Goal: Find specific page/section: Find specific page/section

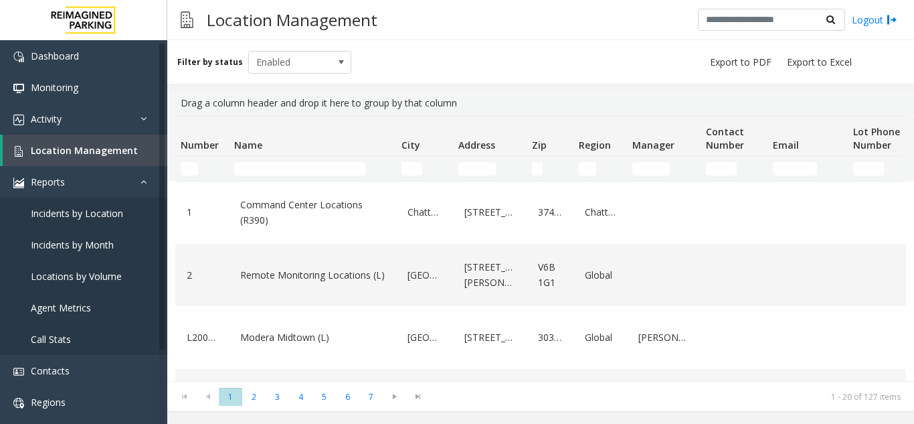
click at [255, 175] on td "Name Filter" at bounding box center [312, 169] width 167 height 24
click at [258, 167] on input "Name Filter" at bounding box center [299, 168] width 131 height 13
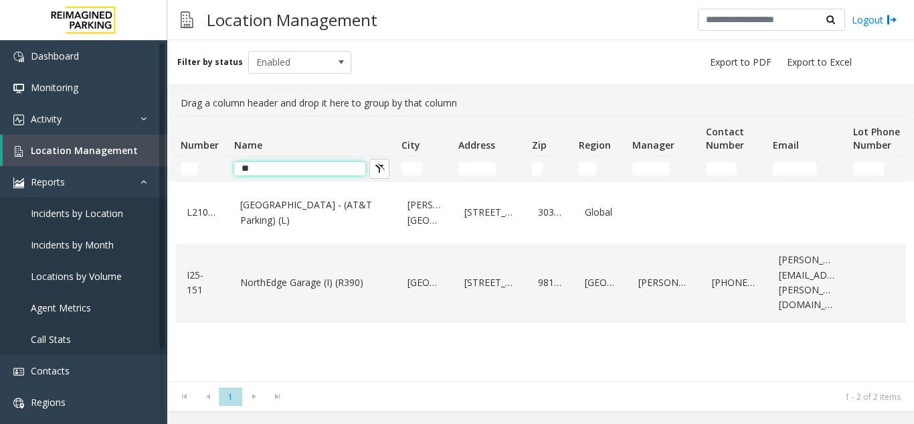
type input "*"
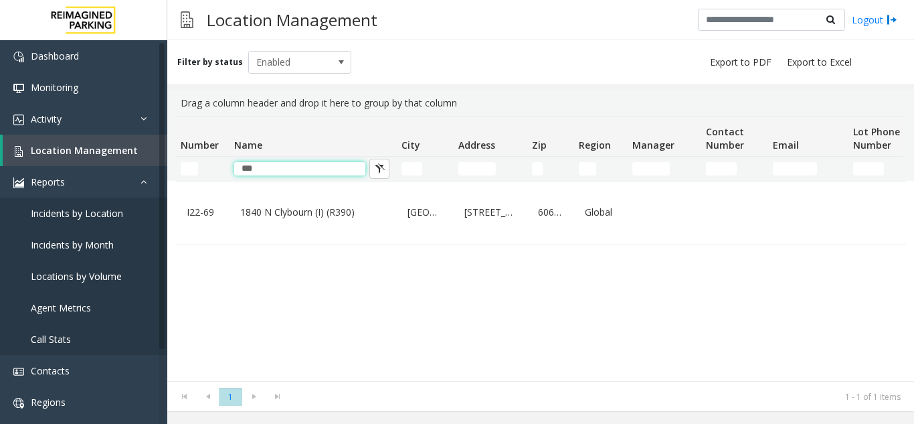
type input "***"
click at [315, 221] on link "1840 N Clybourn (I) (R390)" at bounding box center [312, 211] width 151 height 21
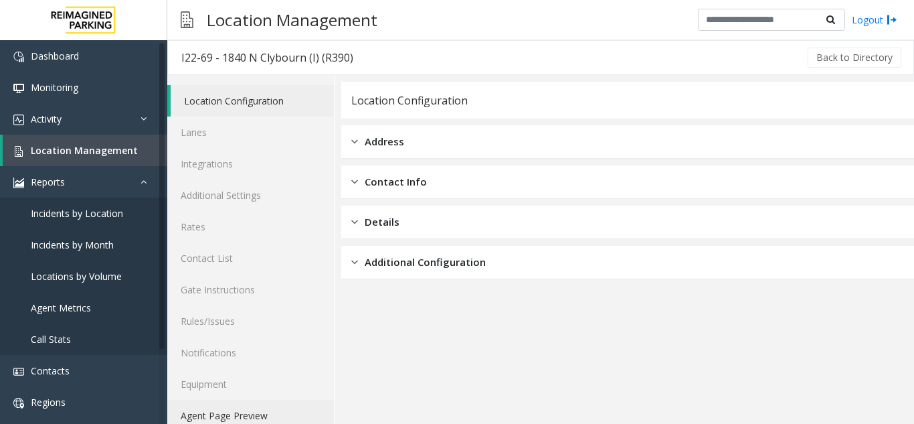
click at [276, 412] on link "Agent Page Preview" at bounding box center [250, 415] width 167 height 31
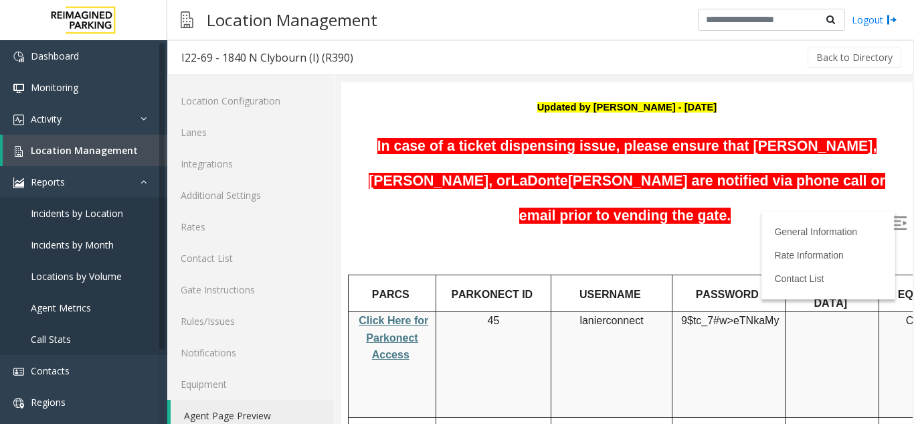
scroll to position [201, 0]
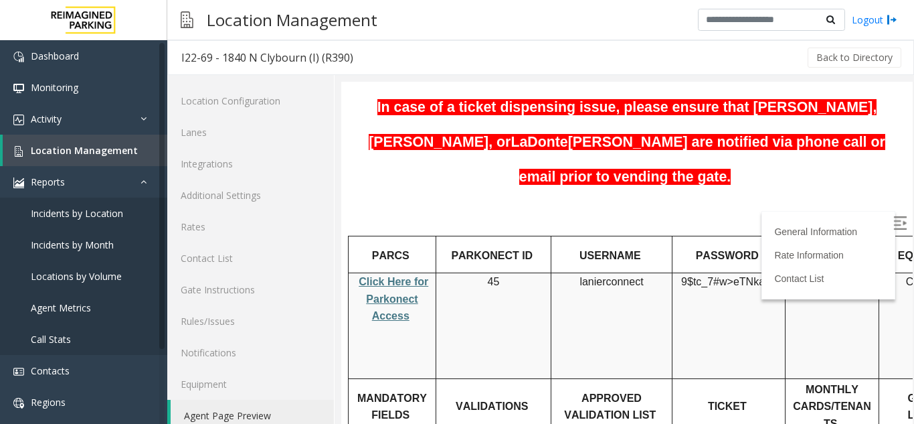
click at [397, 276] on span "Click Here for Parkonect Access" at bounding box center [394, 299] width 70 height 46
drag, startPoint x: 646, startPoint y: 246, endPoint x: 578, endPoint y: 242, distance: 67.7
click at [578, 273] on p "lanierconnect" at bounding box center [611, 281] width 111 height 17
copy p "lanierconnect"
click at [894, 219] on img at bounding box center [900, 222] width 13 height 13
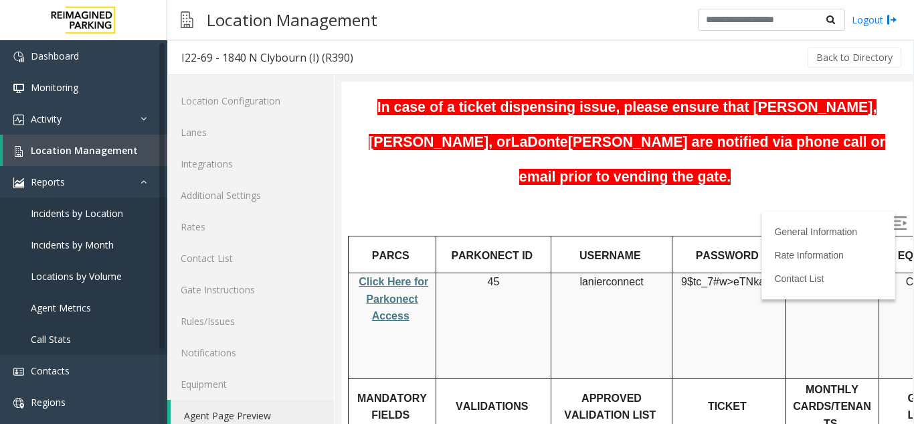
click at [516, 278] on td "45" at bounding box center [493, 326] width 115 height 106
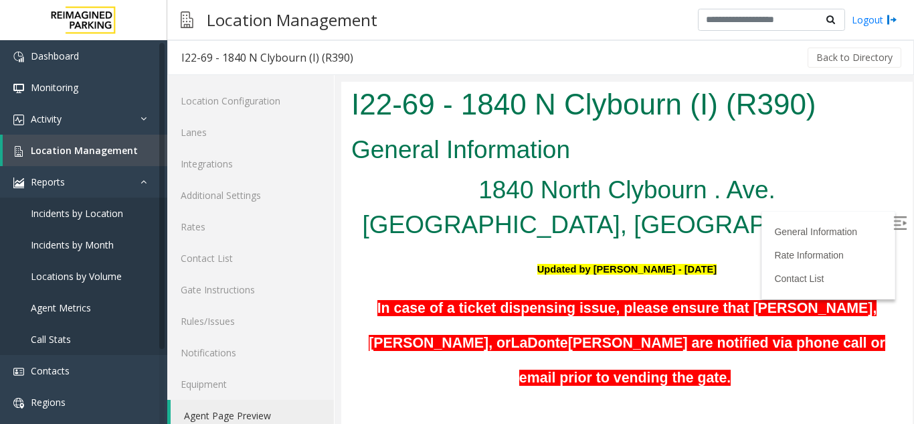
scroll to position [201, 0]
